Goal: Task Accomplishment & Management: Use online tool/utility

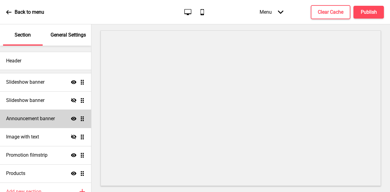
click at [56, 116] on div "Announcement banner Show Drag" at bounding box center [45, 119] width 91 height 18
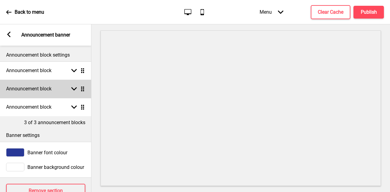
click at [76, 88] on icon at bounding box center [73, 89] width 5 height 3
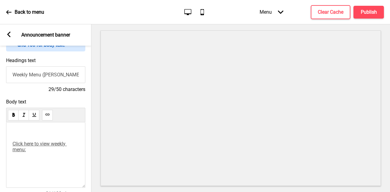
scroll to position [92, 0]
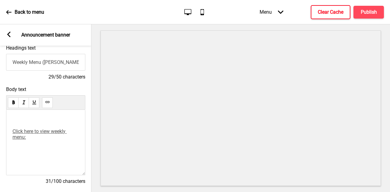
click at [334, 12] on h4 "Clear Cache" at bounding box center [331, 12] width 26 height 7
drag, startPoint x: 14, startPoint y: 133, endPoint x: 38, endPoint y: 147, distance: 28.1
click at [38, 147] on div "﻿ Click here to view weekly menu: ﻿" at bounding box center [46, 140] width 66 height 44
drag, startPoint x: 13, startPoint y: 134, endPoint x: 39, endPoint y: 148, distance: 29.9
click at [39, 148] on div "﻿ Click here to view weekly menu: ﻿" at bounding box center [46, 140] width 66 height 44
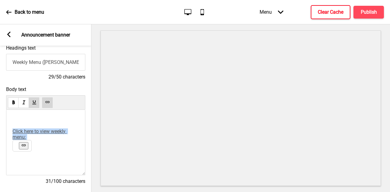
drag, startPoint x: 33, startPoint y: 133, endPoint x: 27, endPoint y: 148, distance: 16.0
click at [27, 148] on button at bounding box center [23, 145] width 9 height 7
click at [44, 102] on button at bounding box center [47, 103] width 11 height 11
drag, startPoint x: 42, startPoint y: 134, endPoint x: 25, endPoint y: 122, distance: 20.3
click at [25, 122] on p "﻿" at bounding box center [46, 121] width 66 height 6
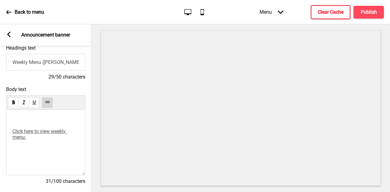
click at [46, 103] on icon at bounding box center [47, 102] width 4 height 2
click at [361, 9] on h4 "Publish" at bounding box center [369, 12] width 16 height 7
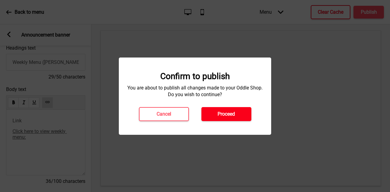
click at [242, 107] on button "Proceed" at bounding box center [227, 114] width 50 height 14
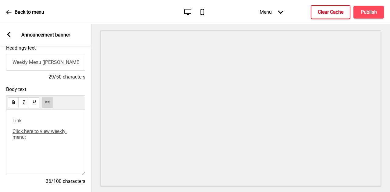
click at [43, 124] on p "﻿ Link ﻿" at bounding box center [46, 121] width 66 height 6
click at [370, 11] on h4 "Publish" at bounding box center [369, 12] width 16 height 7
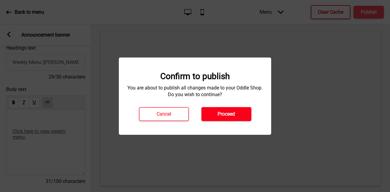
click at [225, 116] on h4 "Proceed" at bounding box center [226, 114] width 17 height 7
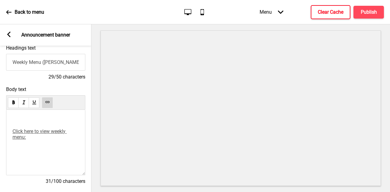
click at [6, 9] on div "Back to menu" at bounding box center [25, 12] width 38 height 16
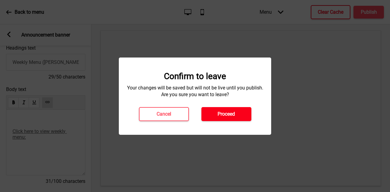
click at [241, 112] on button "Proceed" at bounding box center [227, 114] width 50 height 14
